Goal: Information Seeking & Learning: Find specific fact

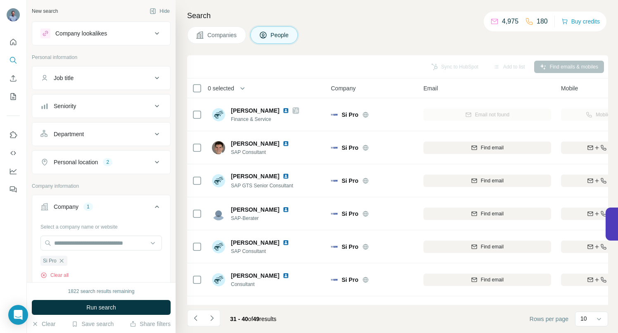
click at [62, 262] on icon "button" at bounding box center [62, 261] width 4 height 4
click at [59, 248] on input "text" at bounding box center [100, 243] width 121 height 15
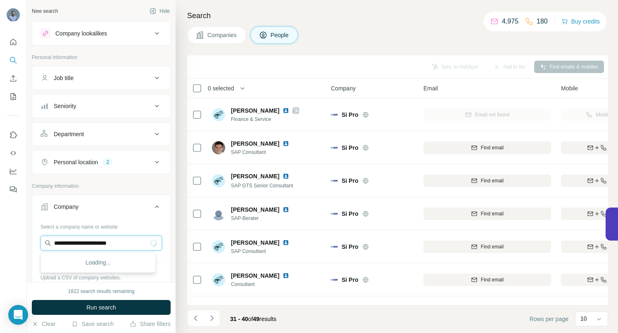
type input "**********"
click at [76, 270] on p "[DOMAIN_NAME]" at bounding box center [89, 269] width 50 height 7
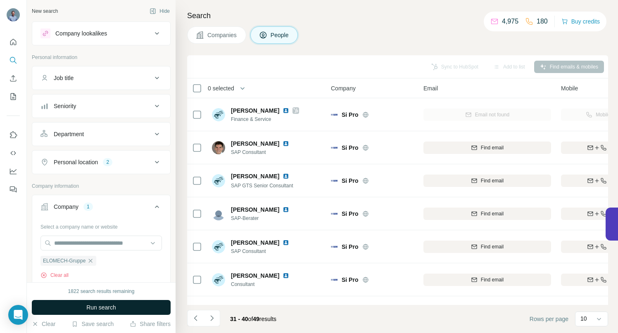
click at [117, 306] on button "Run search" at bounding box center [101, 307] width 139 height 15
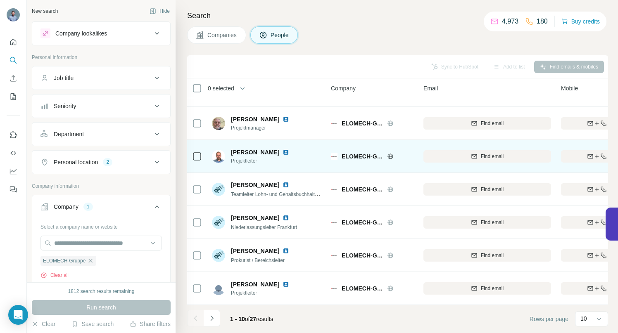
scroll to position [128, 0]
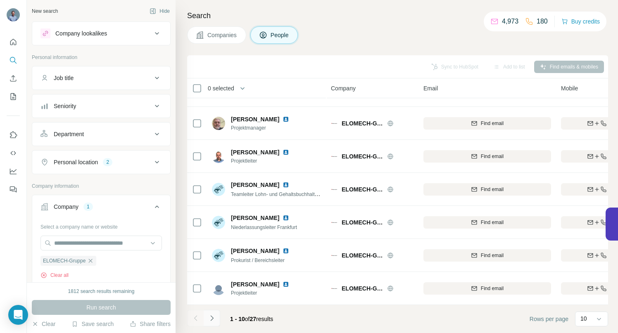
click at [214, 317] on icon "Navigate to next page" at bounding box center [212, 318] width 8 height 8
click at [214, 318] on icon "Navigate to next page" at bounding box center [212, 318] width 8 height 8
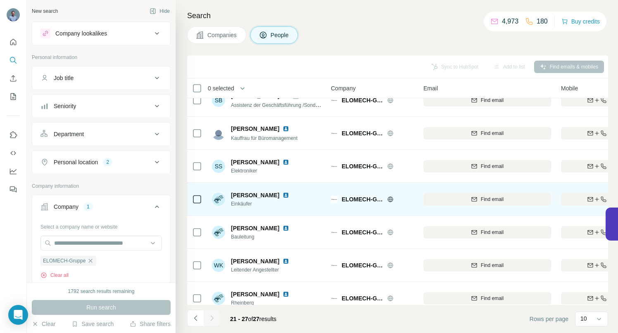
scroll to position [0, 0]
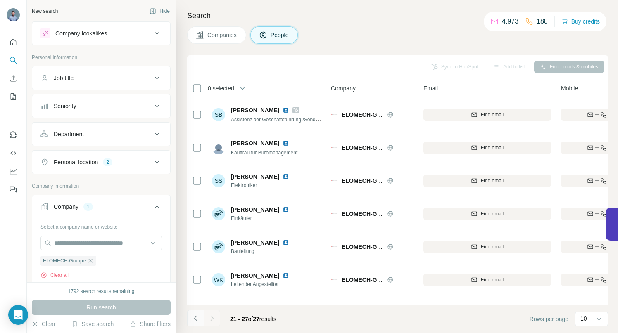
click at [194, 318] on icon "Navigate to previous page" at bounding box center [196, 318] width 8 height 8
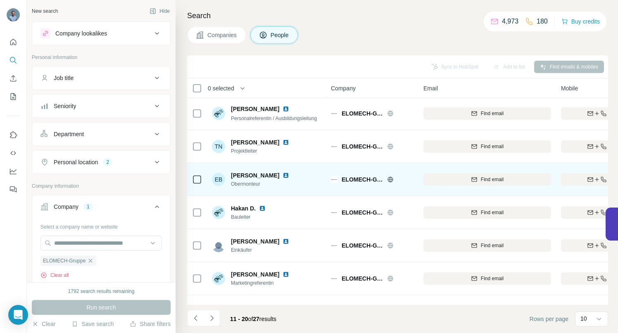
scroll to position [128, 0]
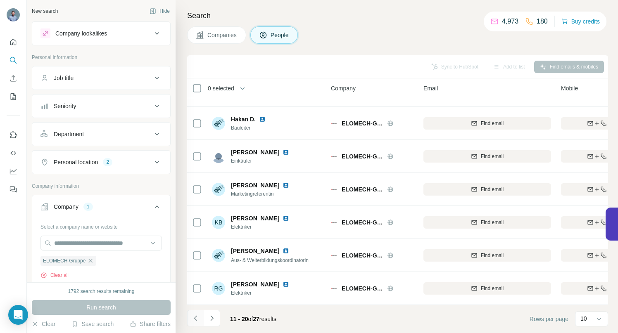
click at [195, 318] on icon "Navigate to previous page" at bounding box center [195, 318] width 3 height 5
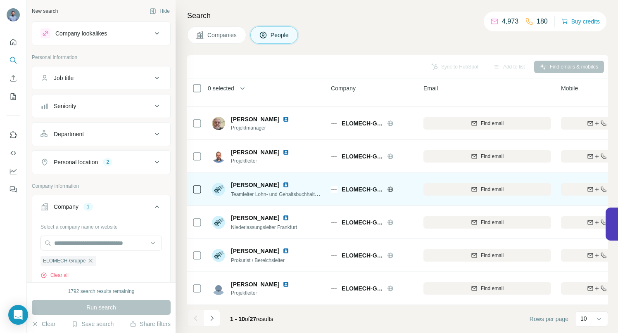
click at [283, 182] on img at bounding box center [286, 185] width 7 height 7
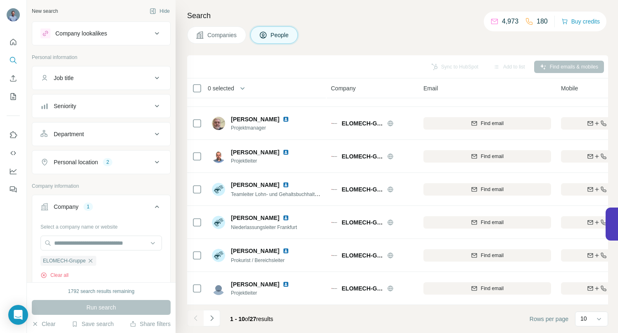
click at [92, 261] on icon "button" at bounding box center [91, 261] width 4 height 4
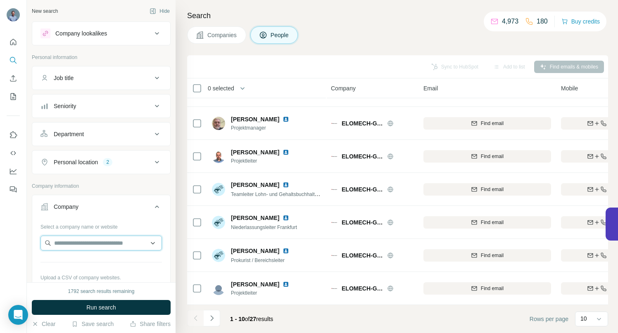
click at [86, 245] on input "text" at bounding box center [100, 243] width 121 height 15
type input "**********"
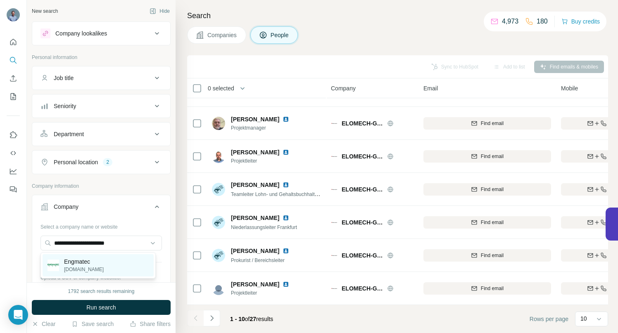
click at [80, 261] on p "Engmatec" at bounding box center [84, 262] width 40 height 8
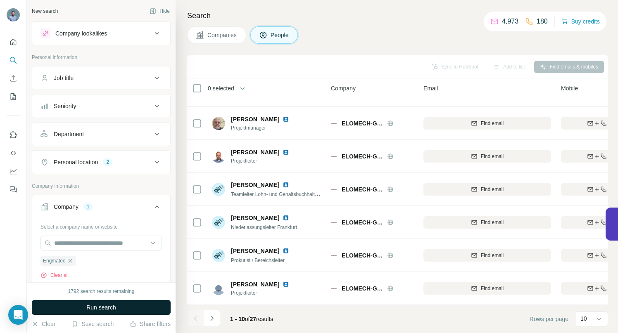
click at [95, 306] on span "Run search" at bounding box center [101, 308] width 30 height 8
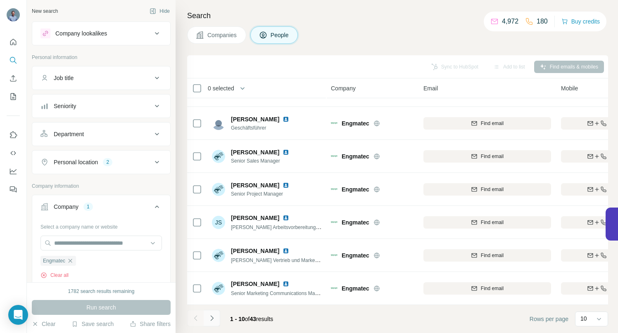
click at [213, 318] on icon "Navigate to next page" at bounding box center [211, 318] width 3 height 5
